Goal: Transaction & Acquisition: Purchase product/service

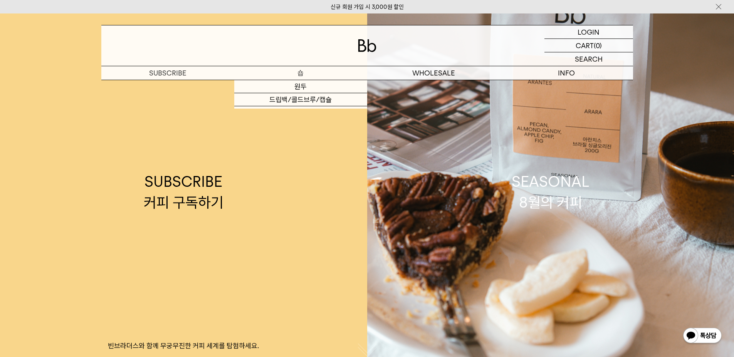
click at [300, 73] on p "숍" at bounding box center [300, 72] width 133 height 13
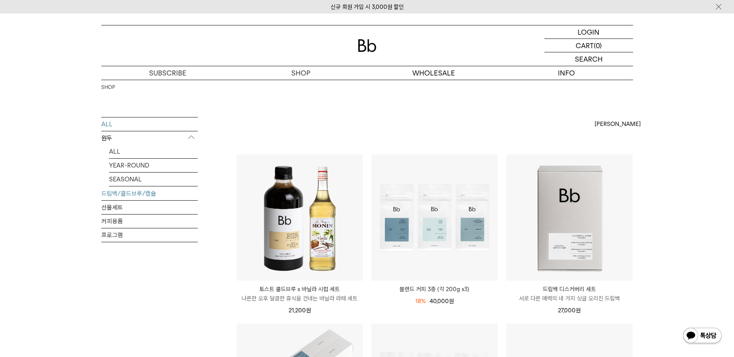
click at [134, 195] on link "드립백/콜드브루/캡슐" at bounding box center [149, 193] width 96 height 13
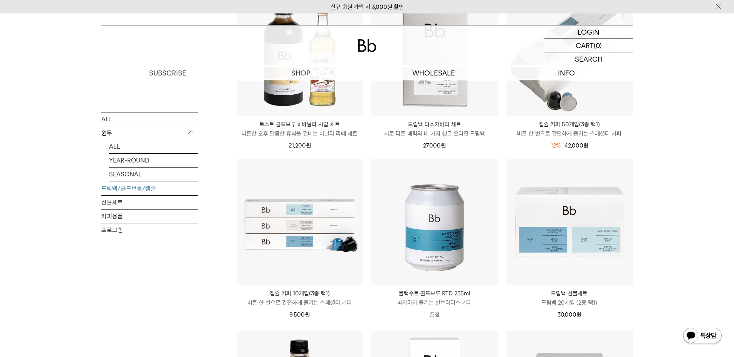
scroll to position [193, 0]
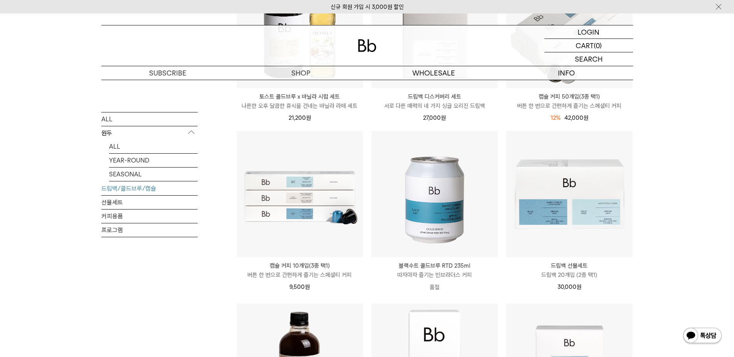
click at [556, 98] on p "캡슐 커피 50개입(3종 택1)" at bounding box center [570, 96] width 126 height 9
